Goal: Task Accomplishment & Management: Complete application form

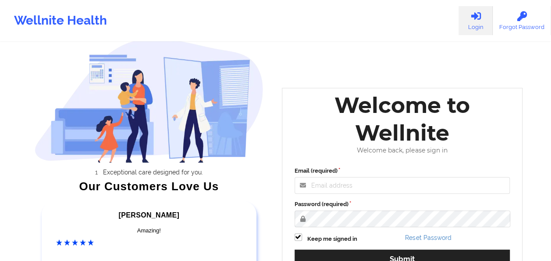
scroll to position [88, 0]
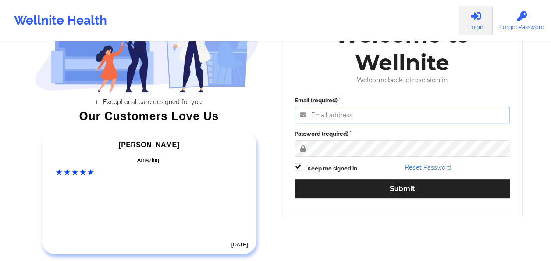
click at [410, 121] on input "Email (required)" at bounding box center [403, 115] width 216 height 17
type input "[EMAIL_ADDRESS][DOMAIN_NAME]"
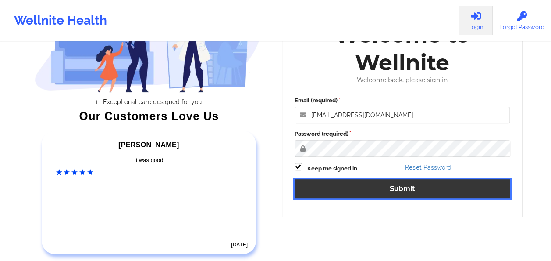
click at [347, 181] on button "Submit" at bounding box center [403, 188] width 216 height 19
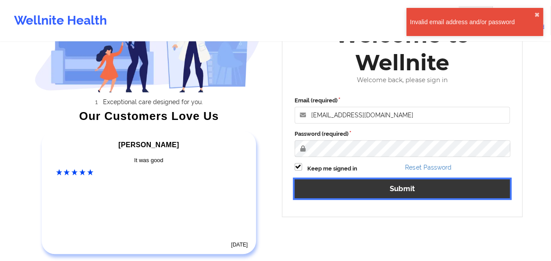
click at [348, 185] on button "Submit" at bounding box center [403, 188] width 216 height 19
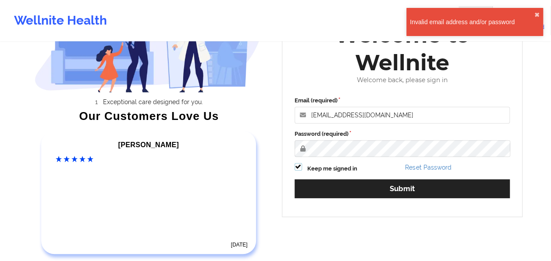
click at [295, 163] on label at bounding box center [298, 163] width 7 height 0
click at [295, 165] on input "Keep me signed in" at bounding box center [298, 166] width 7 height 7
checkbox input "false"
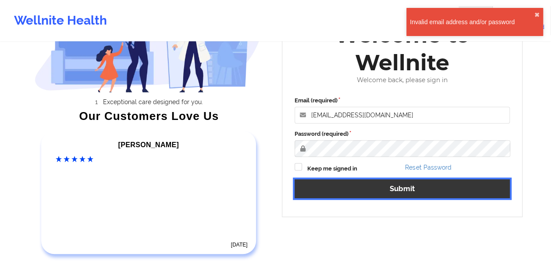
click at [308, 181] on button "Submit" at bounding box center [403, 188] width 216 height 19
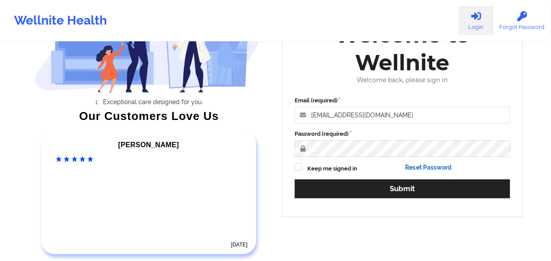
click at [413, 164] on link "Reset Password" at bounding box center [428, 167] width 46 height 7
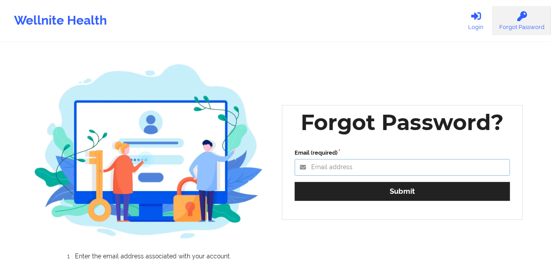
click at [375, 168] on input "Email (required)" at bounding box center [403, 167] width 216 height 17
type input "[EMAIL_ADDRESS][DOMAIN_NAME]"
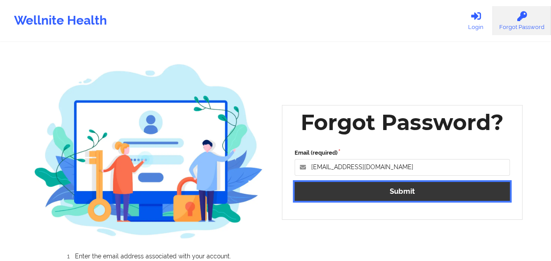
click at [369, 190] on button "Submit" at bounding box center [403, 191] width 216 height 19
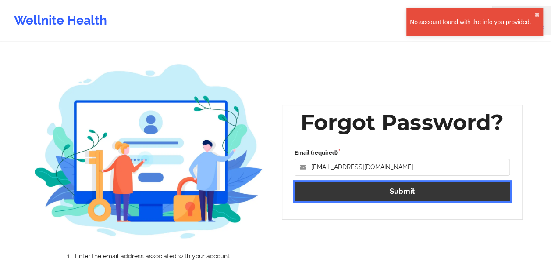
click at [369, 190] on button "Submit" at bounding box center [403, 191] width 216 height 19
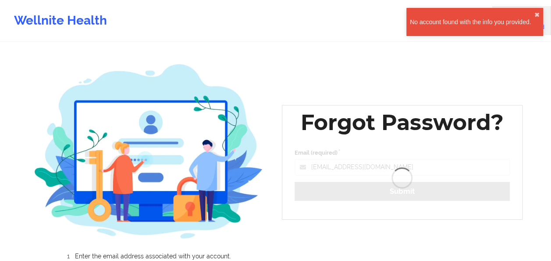
click at [369, 190] on div "Forgot Password? Email (required) [EMAIL_ADDRESS][DOMAIN_NAME] Submit" at bounding box center [402, 162] width 241 height 115
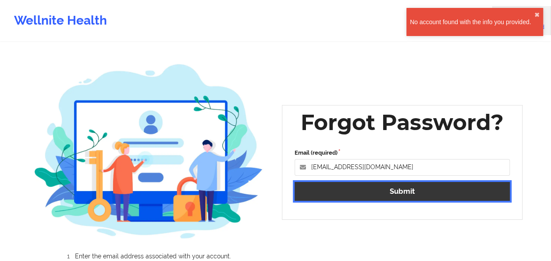
click at [369, 190] on button "Submit" at bounding box center [403, 191] width 216 height 19
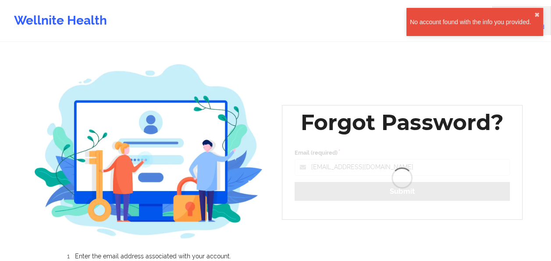
click at [369, 190] on div "Forgot Password? Email (required) [EMAIL_ADDRESS][DOMAIN_NAME] Submit" at bounding box center [402, 162] width 241 height 115
